Goal: Information Seeking & Learning: Learn about a topic

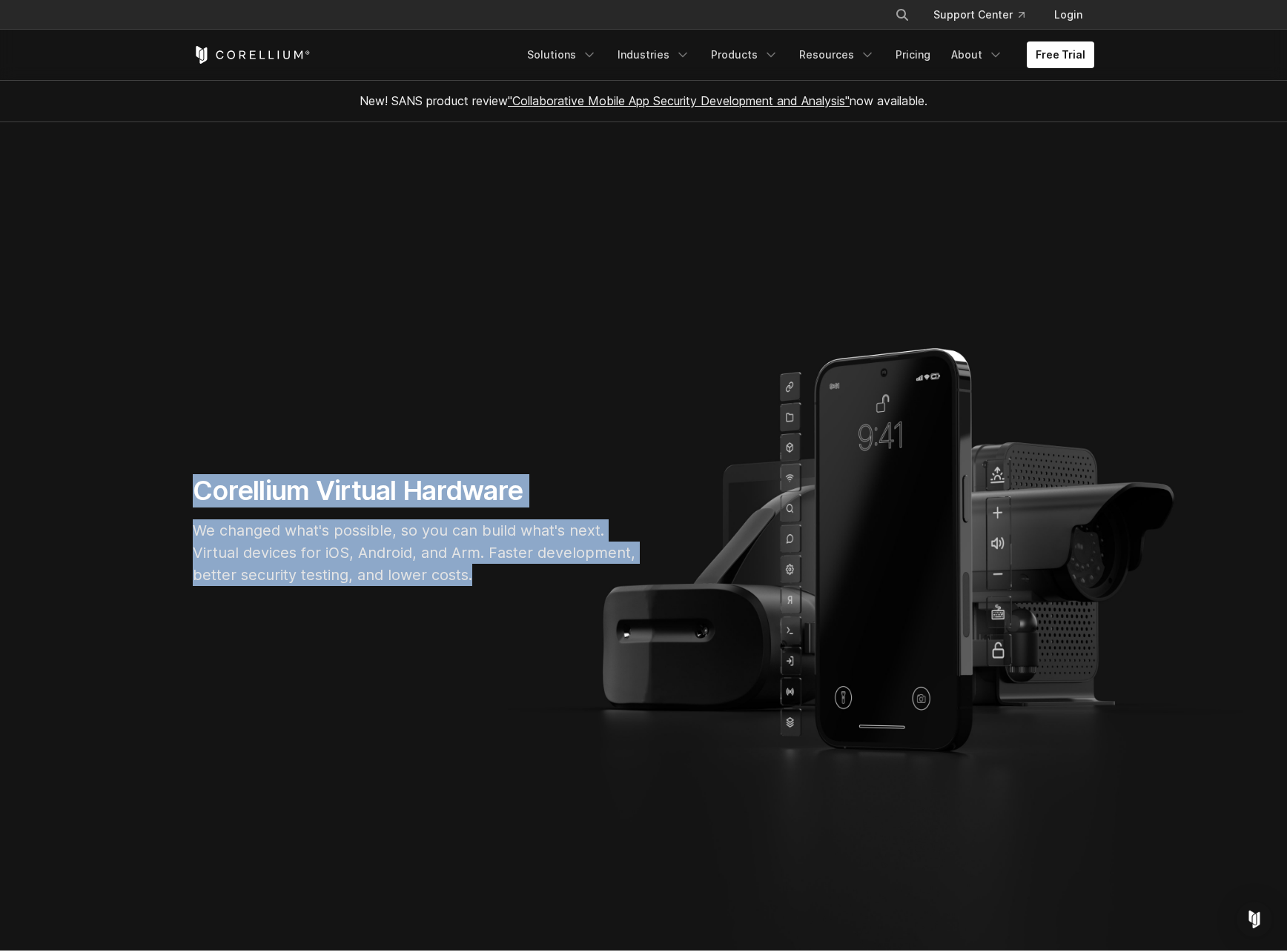
drag, startPoint x: 194, startPoint y: 483, endPoint x: 550, endPoint y: 615, distance: 379.7
click at [550, 615] on section "Corellium Virtual Hardware We changed what's possible, so you can build what's …" at bounding box center [643, 536] width 1287 height 828
click at [930, 50] on link "Pricing" at bounding box center [913, 55] width 53 height 26
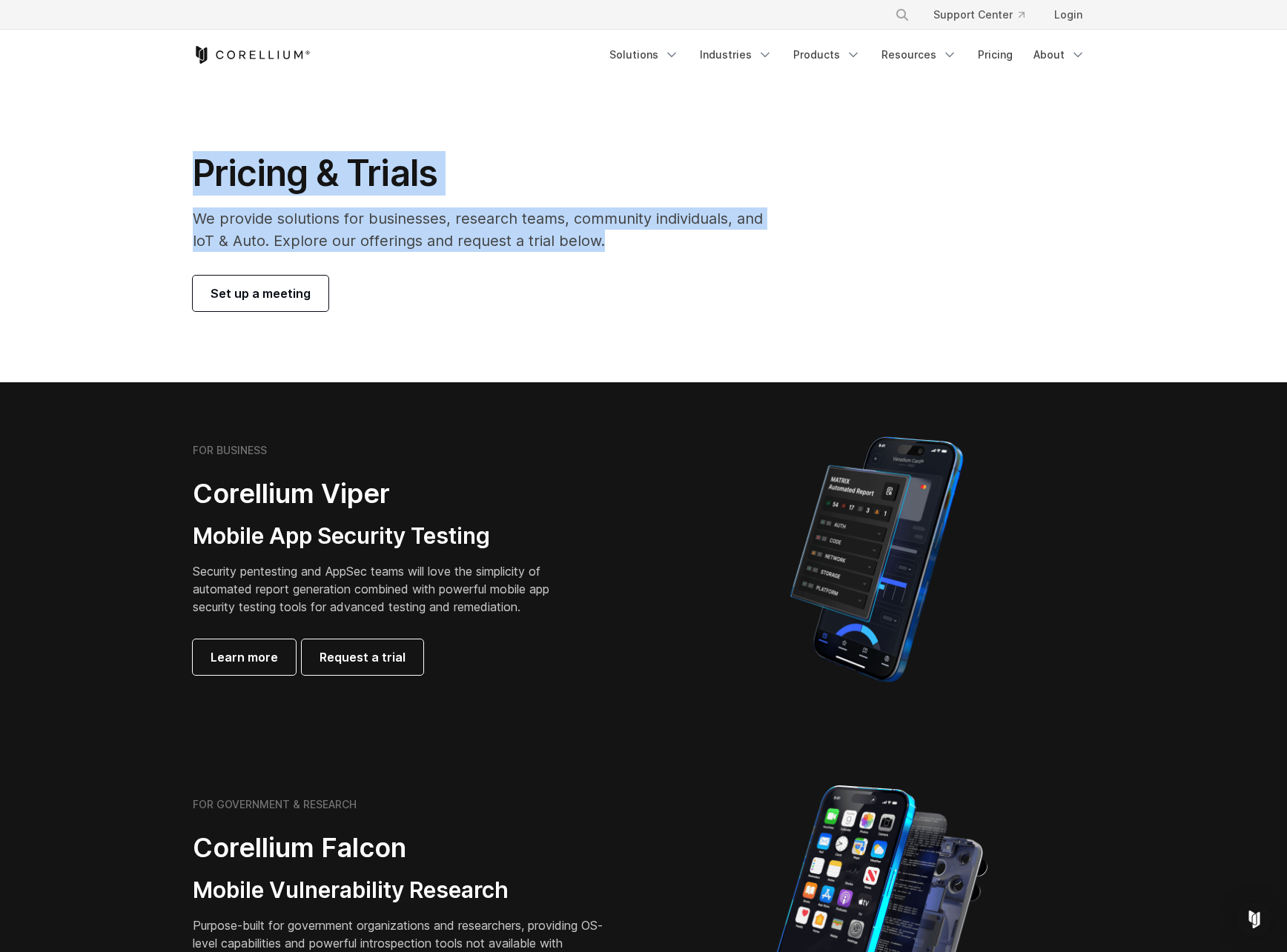
drag, startPoint x: 190, startPoint y: 178, endPoint x: 630, endPoint y: 241, distance: 444.5
click at [630, 241] on div "Pricing & Trials We provide solutions for businesses, research teams, community…" at bounding box center [488, 231] width 620 height 160
click at [630, 241] on p "We provide solutions for businesses, research teams, community individuals, and…" at bounding box center [488, 229] width 591 height 44
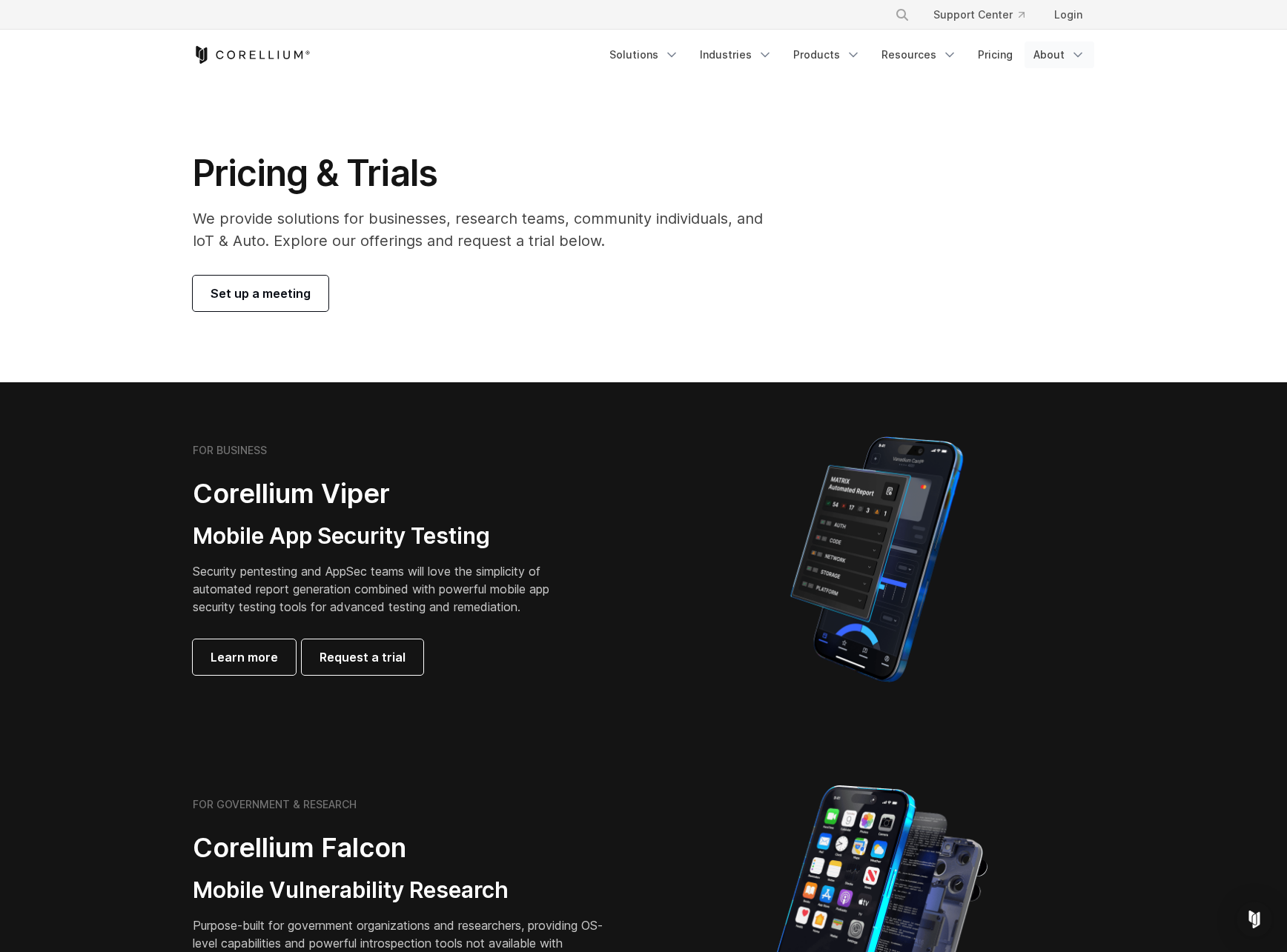
click at [1068, 59] on link "About" at bounding box center [1059, 55] width 70 height 26
click at [923, 50] on link "Resources" at bounding box center [919, 55] width 94 height 26
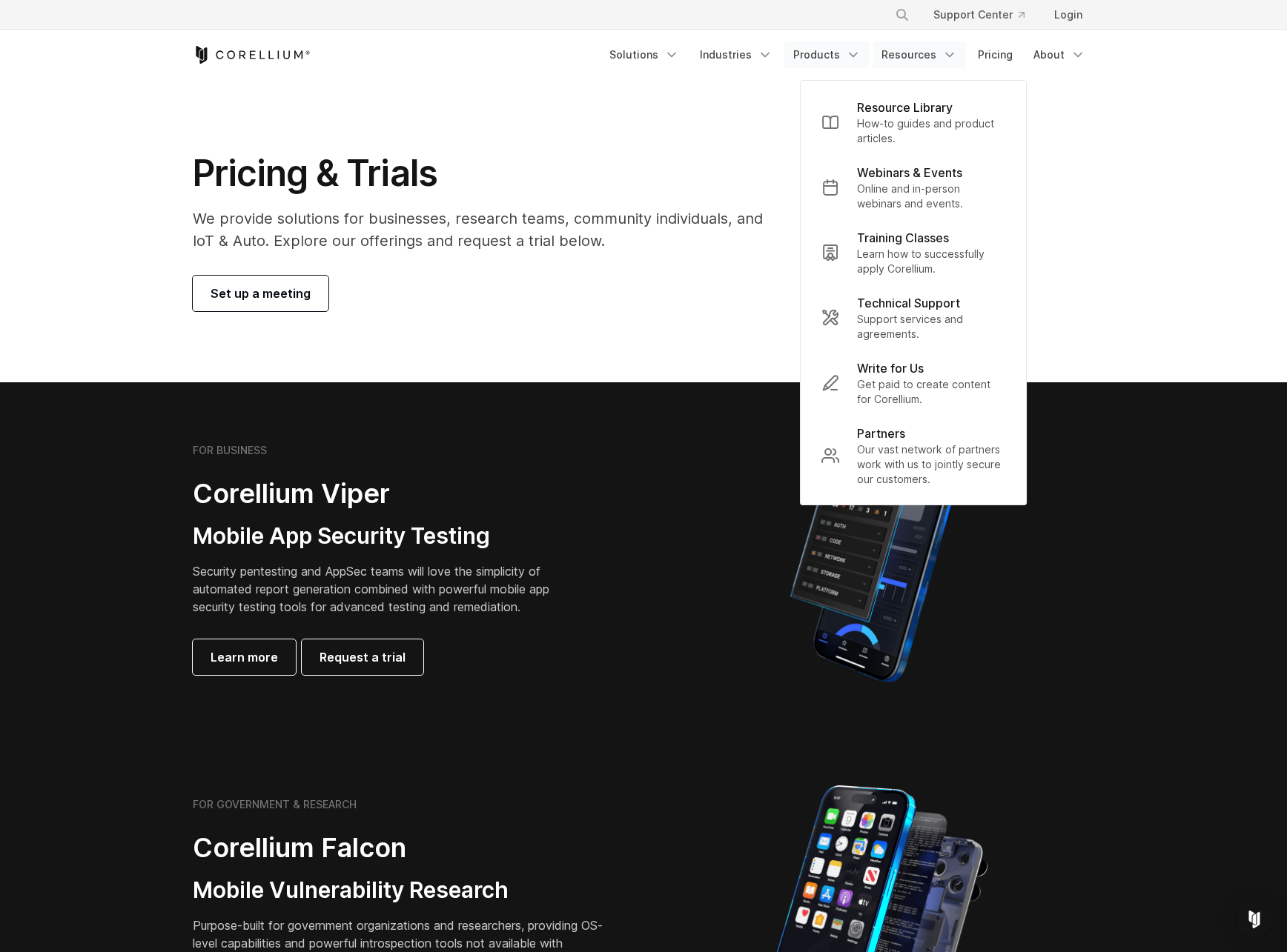
click at [826, 57] on link "Products" at bounding box center [826, 55] width 85 height 26
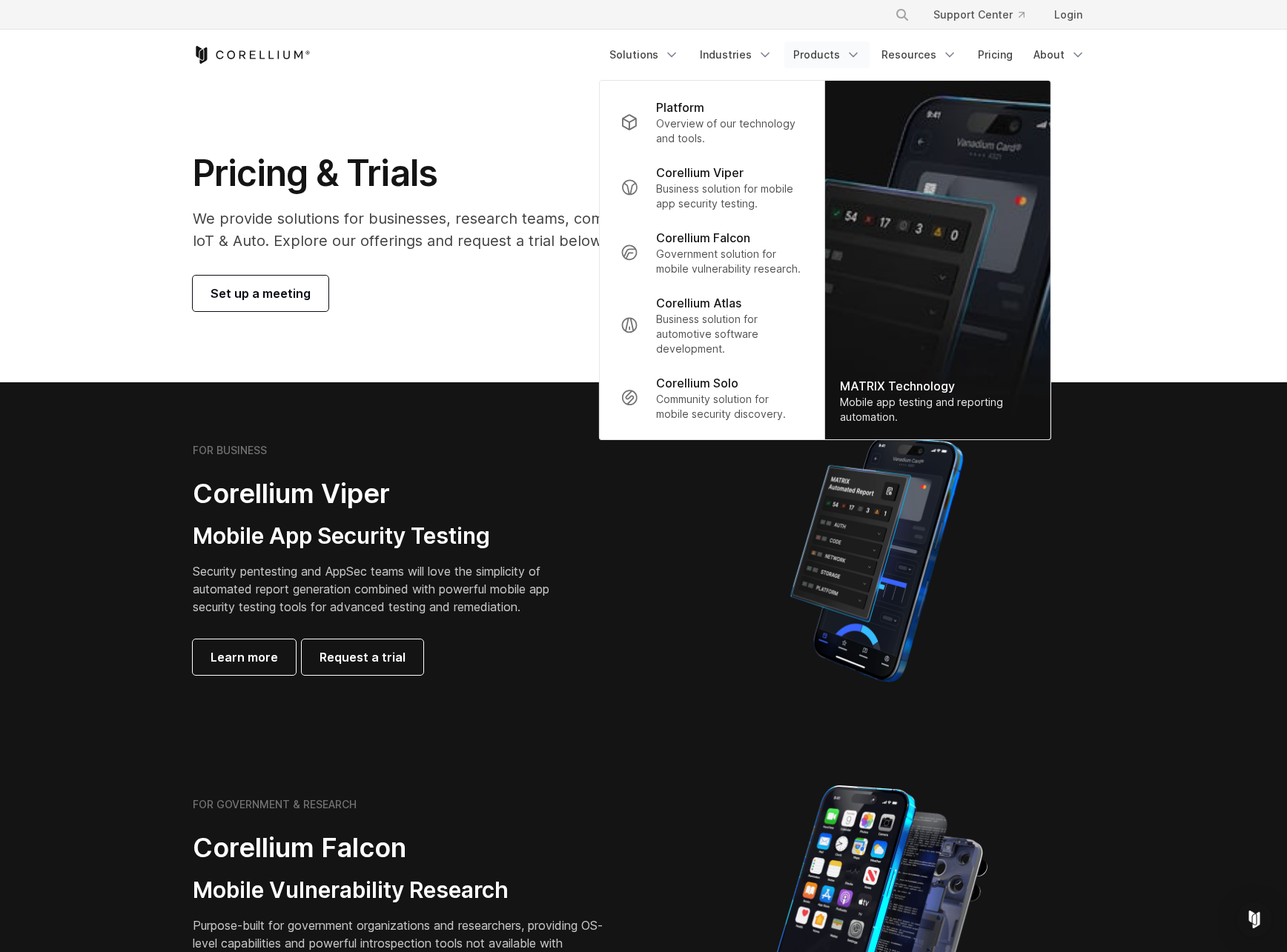
click at [413, 113] on section "Pricing & Trials We provide solutions for businesses, research teams, community…" at bounding box center [643, 232] width 1287 height 303
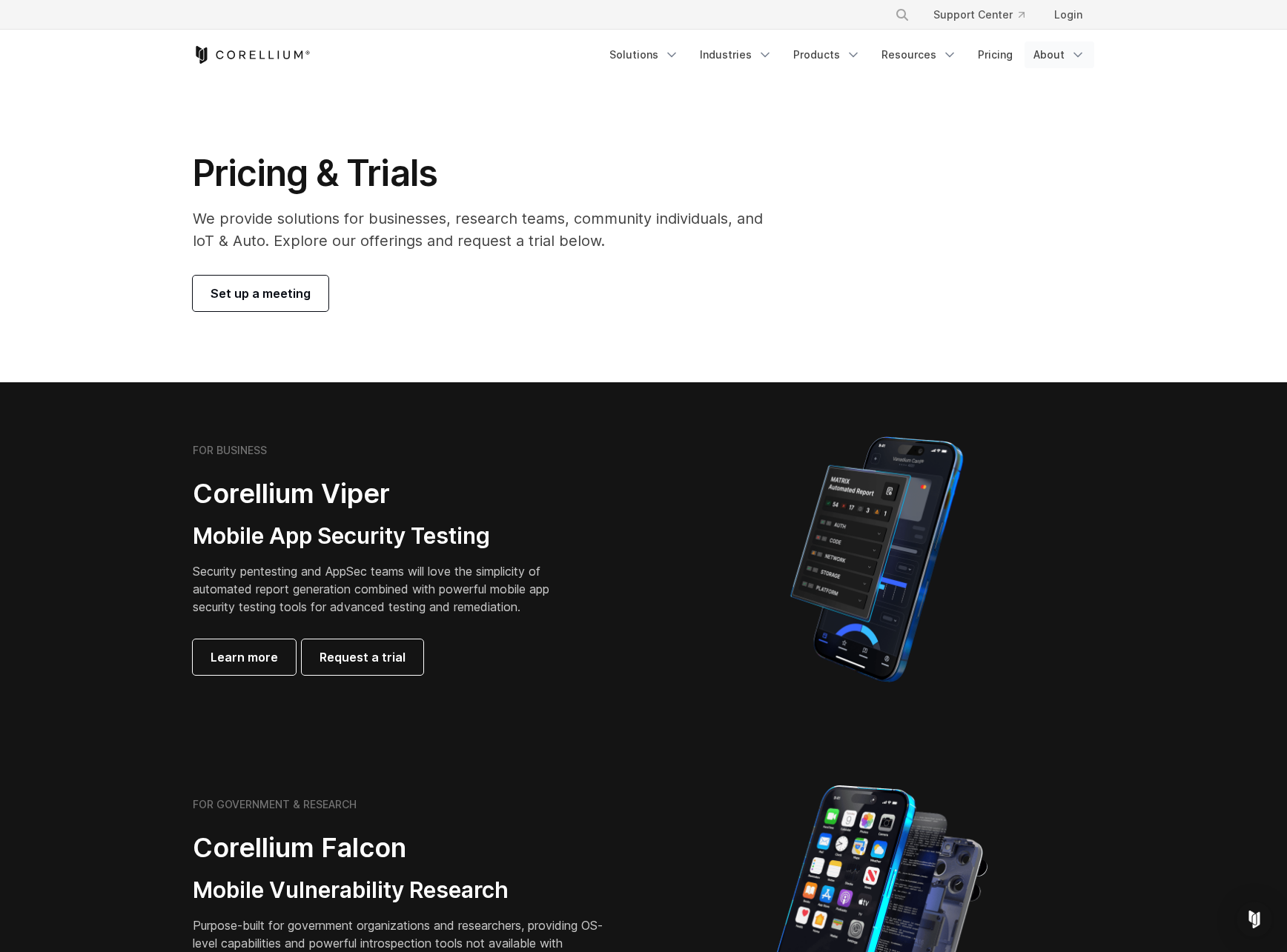
click at [1077, 49] on icon "Navigation Menu" at bounding box center [1078, 55] width 15 height 15
click at [1040, 349] on section "Pricing & Trials We provide solutions for businesses, research teams, community…" at bounding box center [643, 232] width 1287 height 303
click at [925, 59] on link "Resources" at bounding box center [919, 55] width 94 height 26
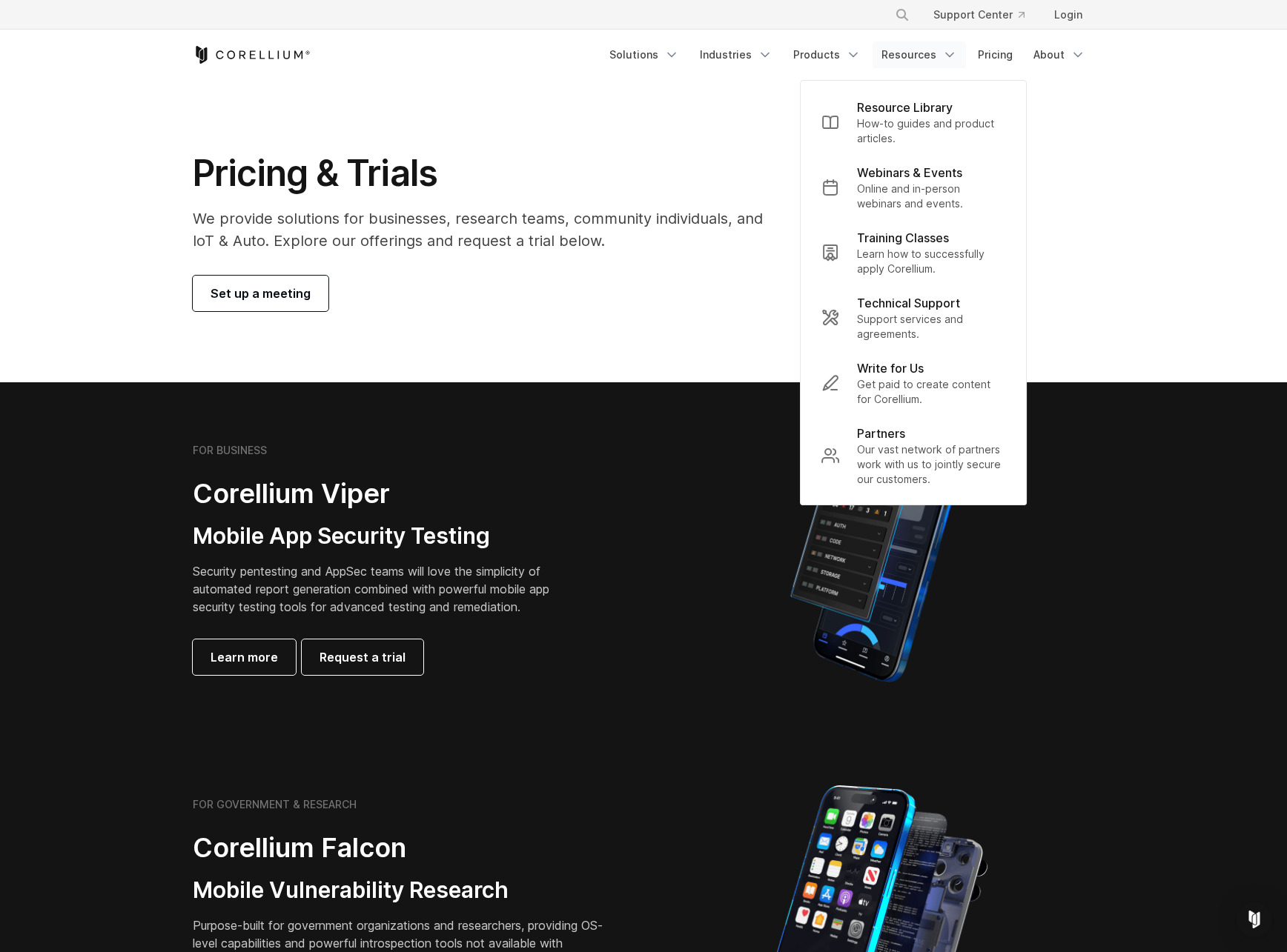
click at [1140, 194] on section "Pricing & Trials We provide solutions for businesses, research teams, community…" at bounding box center [643, 232] width 1287 height 303
